Goal: Information Seeking & Learning: Check status

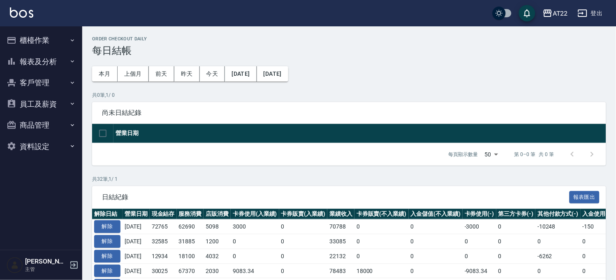
click at [52, 58] on button "報表及分析" at bounding box center [41, 61] width 76 height 21
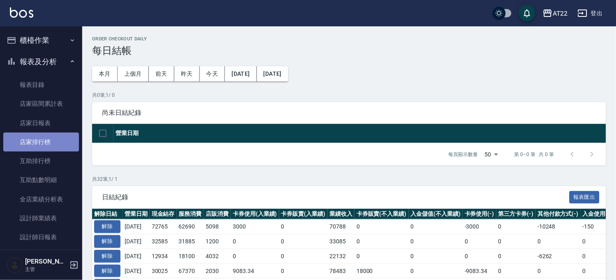
click at [54, 146] on link "店家排行榜" at bounding box center [41, 141] width 76 height 19
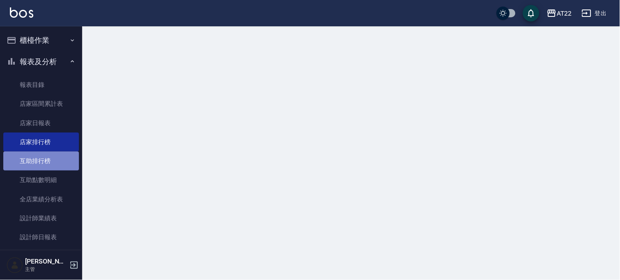
click at [53, 155] on link "互助排行榜" at bounding box center [41, 160] width 76 height 19
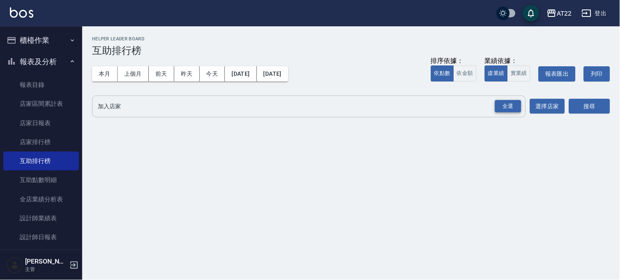
click at [515, 106] on div "全選" at bounding box center [508, 106] width 26 height 13
click at [576, 102] on button "搜尋" at bounding box center [589, 106] width 41 height 15
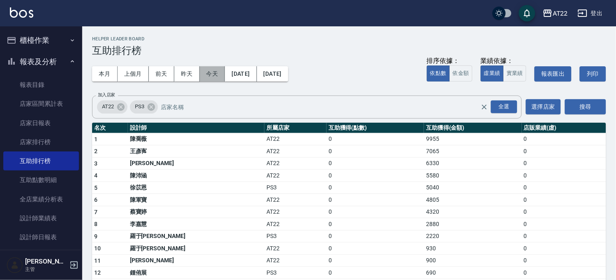
click at [209, 73] on button "今天" at bounding box center [213, 73] width 26 height 15
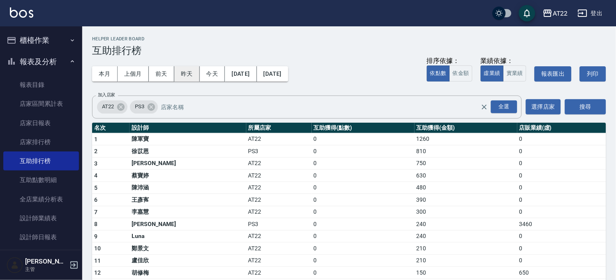
click at [184, 74] on button "昨天" at bounding box center [187, 73] width 26 height 15
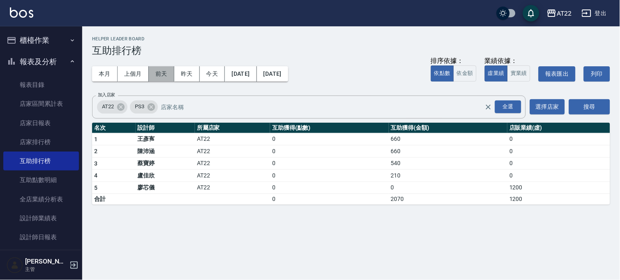
click at [168, 74] on button "前天" at bounding box center [162, 73] width 26 height 15
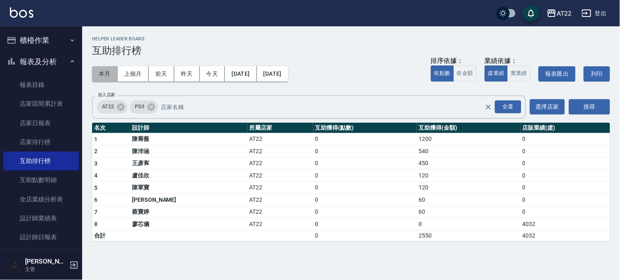
click at [104, 76] on button "本月" at bounding box center [105, 73] width 26 height 15
